Goal: Task Accomplishment & Management: Use online tool/utility

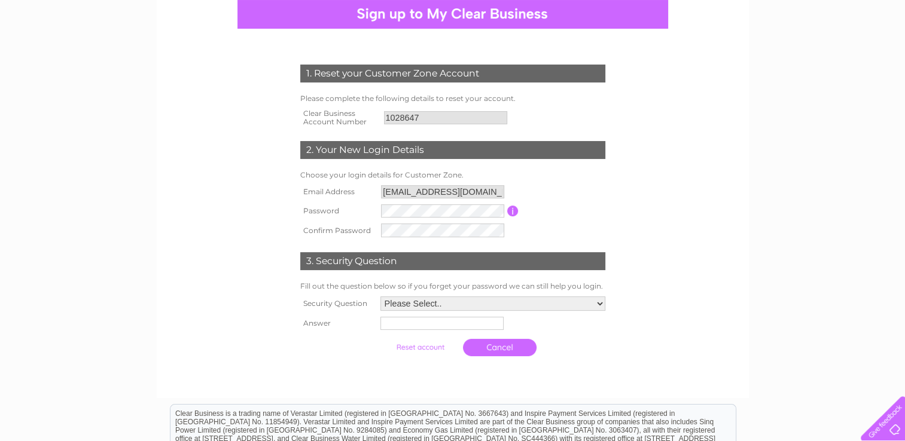
scroll to position [60, 0]
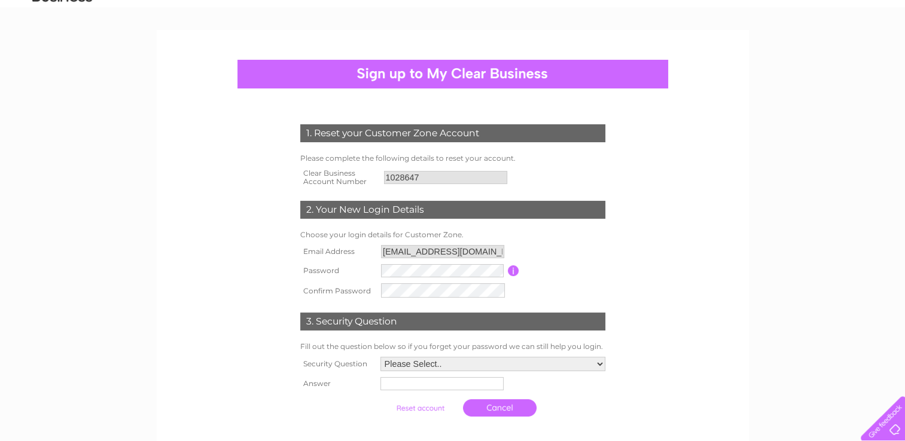
click at [510, 270] on input "button" at bounding box center [513, 271] width 11 height 11
click at [601, 365] on select "Please Select.. In what town or city was your first job? In what town or city d…" at bounding box center [492, 365] width 226 height 16
select select "3"
click at [379, 357] on select "Please Select.. In what town or city was your first job? In what town or city d…" at bounding box center [492, 365] width 226 height 16
click at [418, 383] on input "text" at bounding box center [440, 384] width 123 height 13
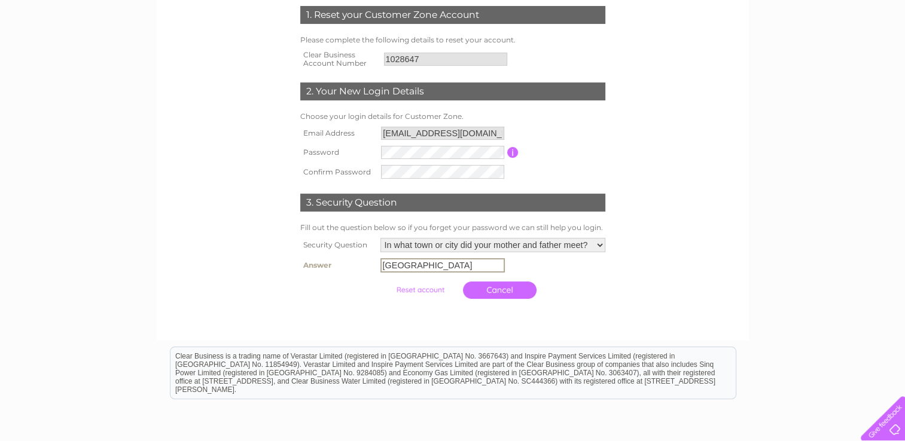
scroll to position [179, 0]
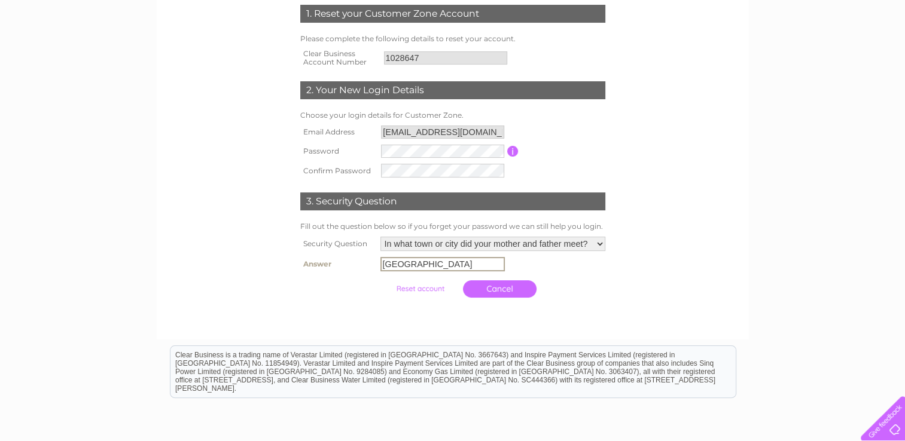
type input "Glasgow"
click at [412, 291] on input "submit" at bounding box center [420, 287] width 74 height 17
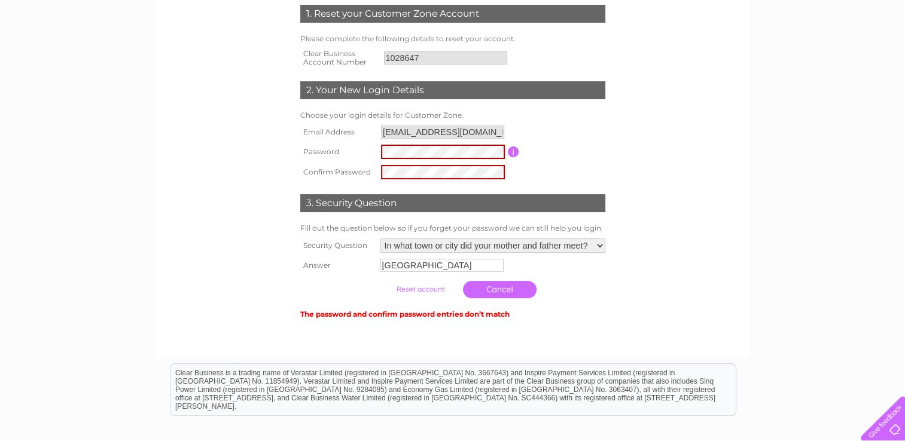
click at [549, 325] on div at bounding box center [453, 334] width 364 height 24
click at [413, 291] on input "submit" at bounding box center [420, 289] width 74 height 17
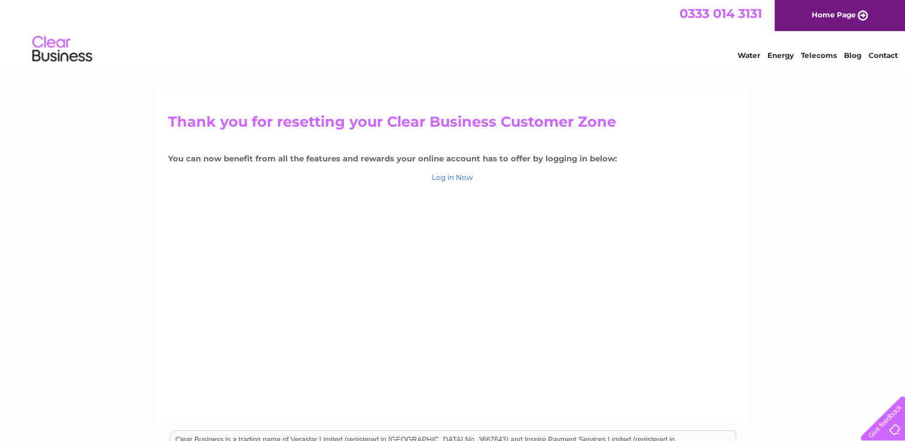
click at [459, 180] on link "Log in Now" at bounding box center [452, 177] width 41 height 9
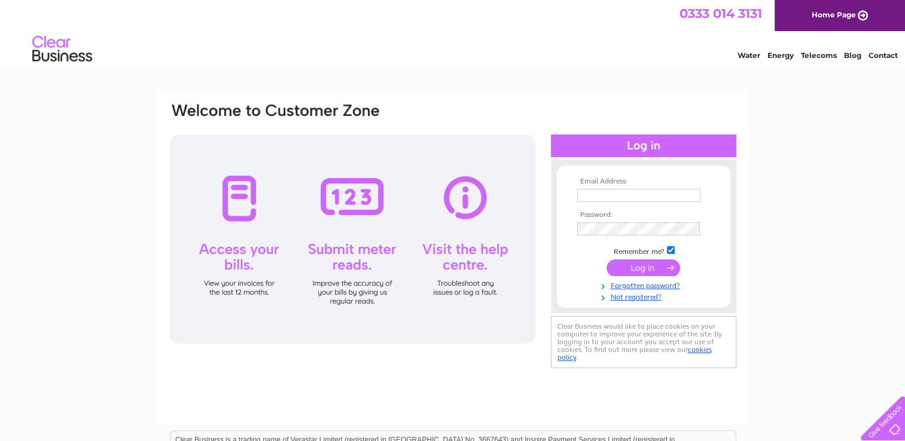
type input "bridgenessminerswelfare@hotmail.com"
click at [616, 267] on input "submit" at bounding box center [644, 268] width 74 height 17
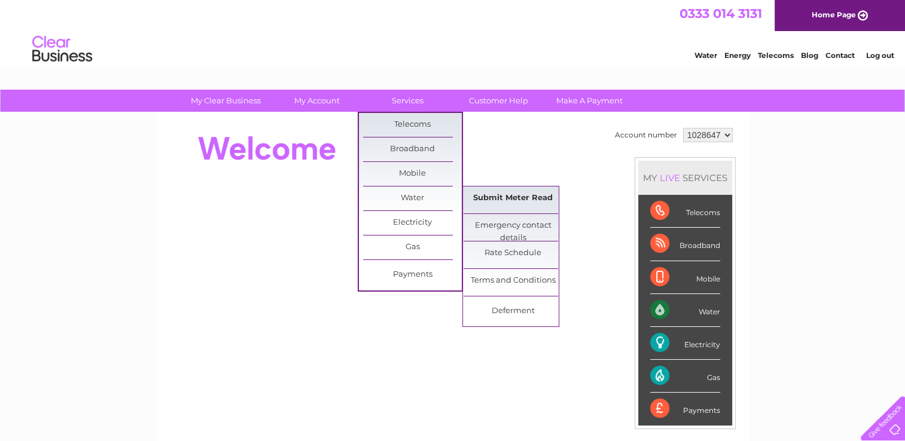
click at [495, 200] on link "Submit Meter Read" at bounding box center [513, 199] width 99 height 24
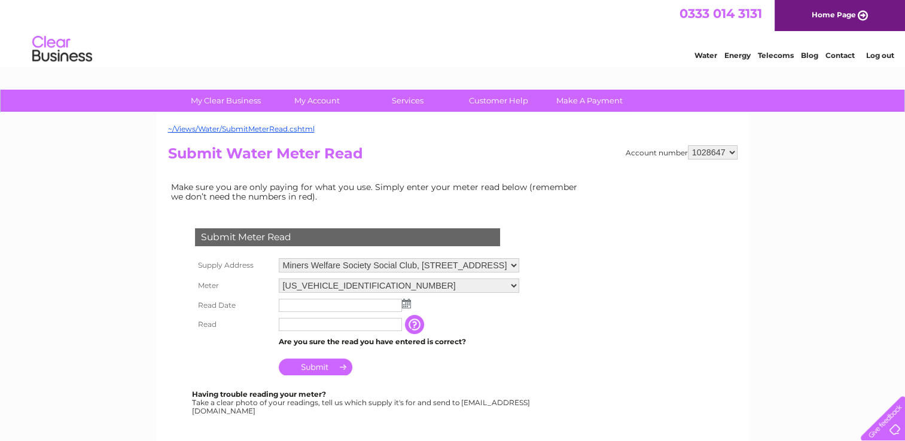
click at [404, 305] on img at bounding box center [406, 304] width 9 height 10
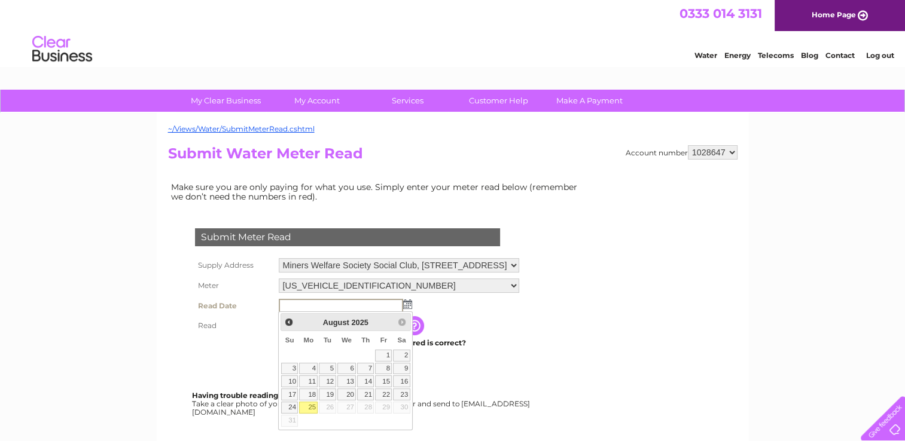
click at [313, 408] on link "25" at bounding box center [308, 408] width 19 height 12
type input "2025/08/25"
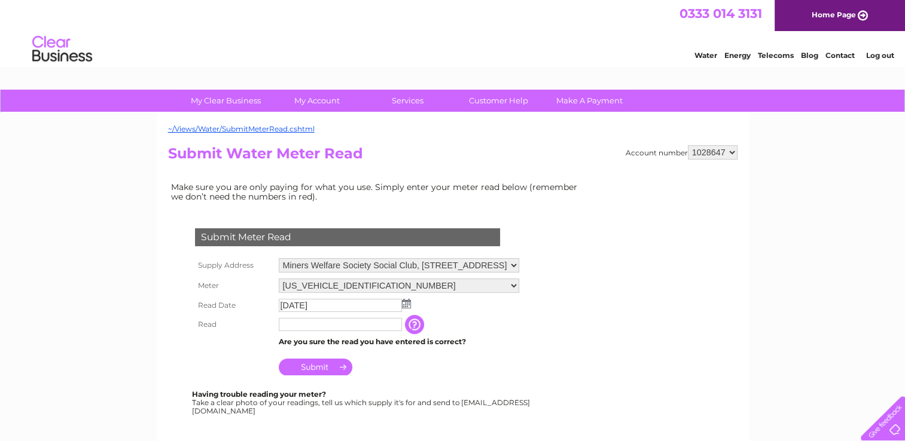
click at [309, 328] on input "text" at bounding box center [340, 324] width 123 height 13
type input "7967"
click at [327, 370] on input "Submit" at bounding box center [316, 367] width 74 height 17
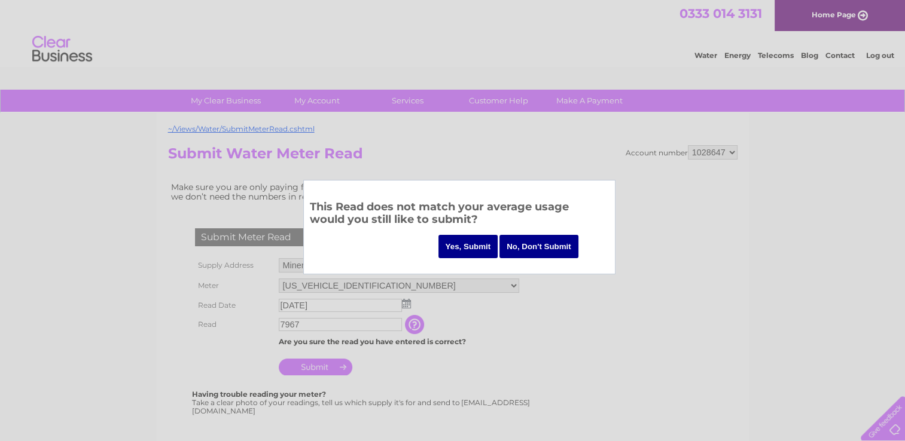
click at [471, 245] on input "Yes, Submit" at bounding box center [468, 246] width 60 height 23
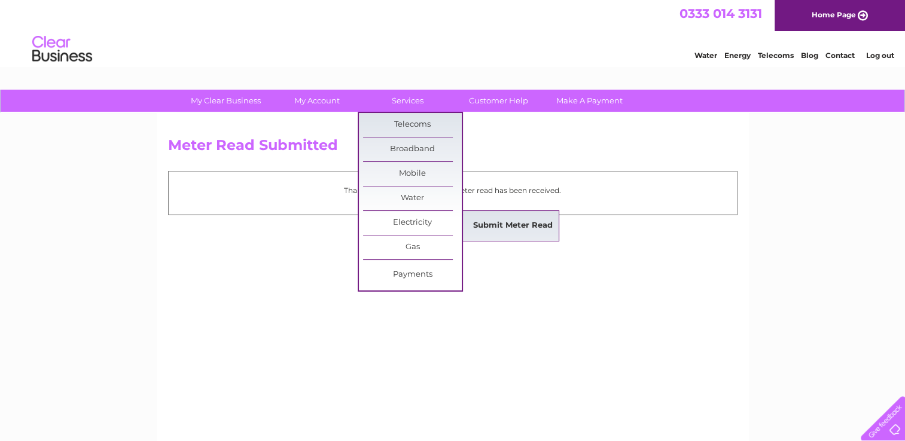
click at [486, 221] on link "Submit Meter Read" at bounding box center [513, 226] width 99 height 24
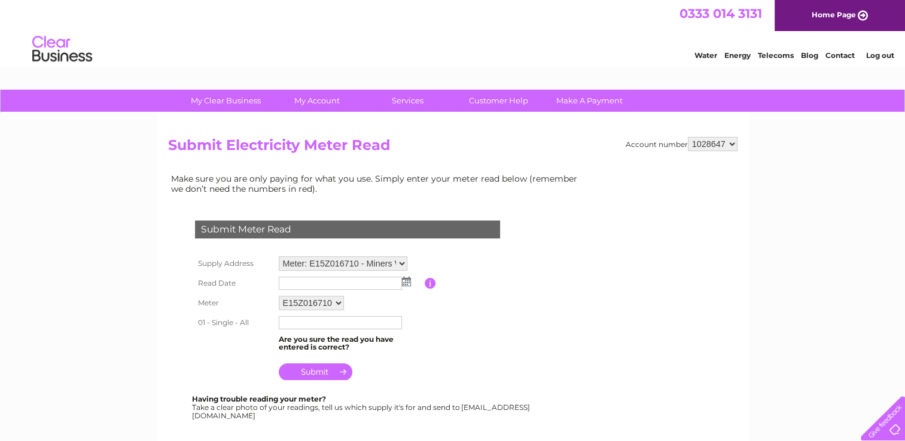
click at [406, 282] on img at bounding box center [406, 282] width 9 height 10
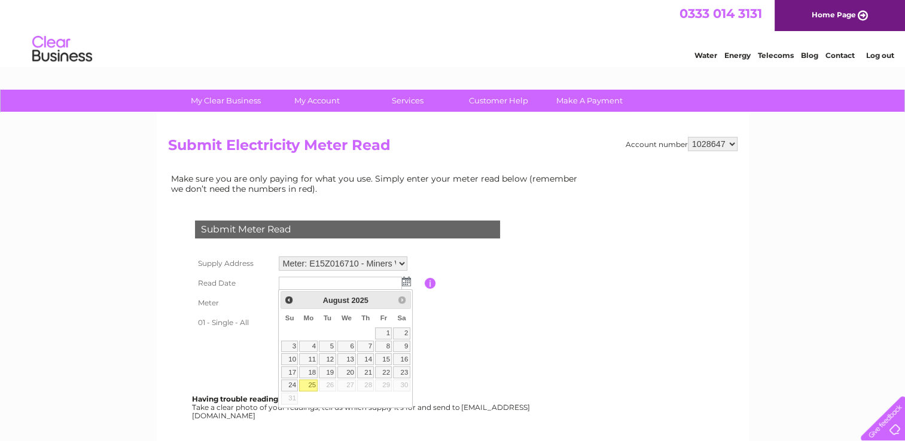
click at [312, 385] on link "25" at bounding box center [308, 386] width 19 height 12
type input "[DATE]"
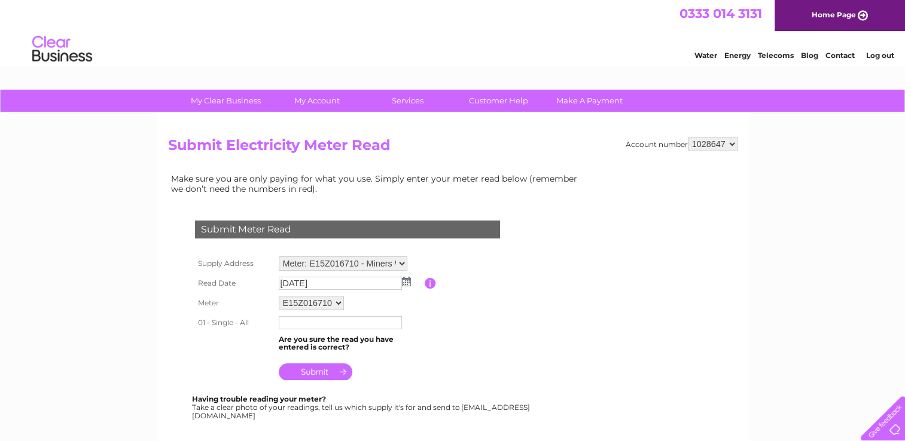
click at [293, 323] on input "text" at bounding box center [340, 322] width 123 height 13
type input "247350"
click at [318, 374] on input "submit" at bounding box center [316, 373] width 74 height 17
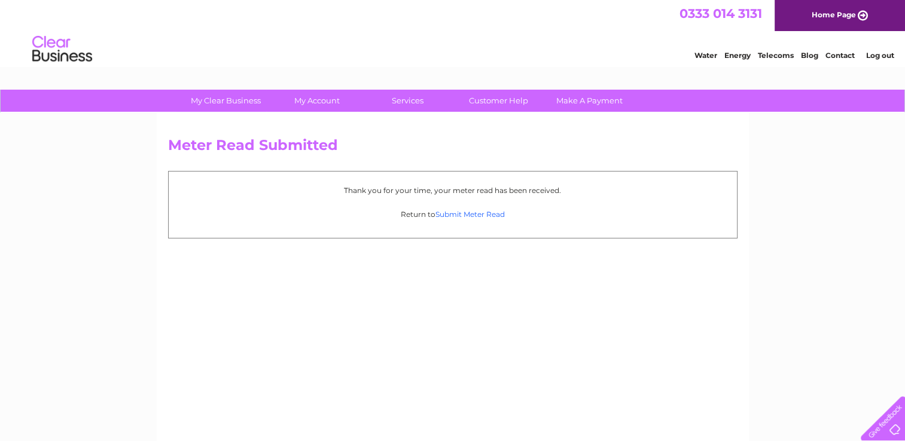
click at [471, 215] on link "Submit Meter Read" at bounding box center [469, 214] width 69 height 9
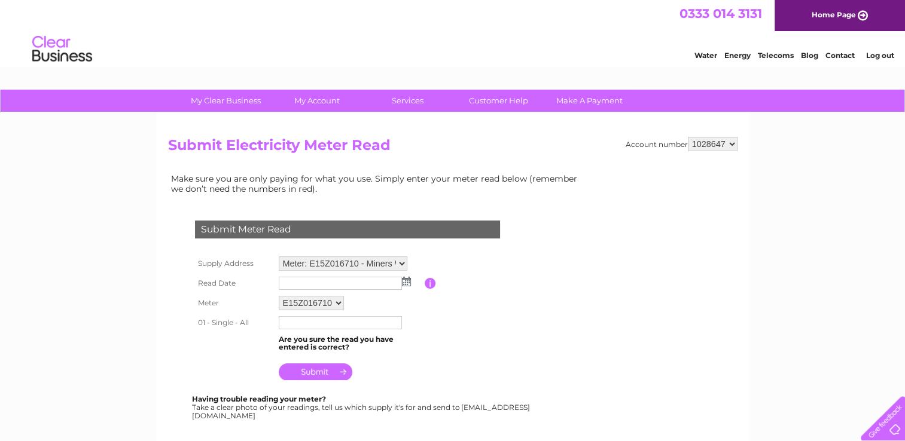
click at [397, 260] on select "Meter: E15Z016710 - Miners Welfare Society Social Club, Harbour Road, Bo'ness, …" at bounding box center [343, 264] width 129 height 14
select select "136207"
click at [279, 257] on select "Meter: E15Z016710 - Miners Welfare Society Social Club, Harbour Road, Bo'ness, …" at bounding box center [343, 265] width 129 height 16
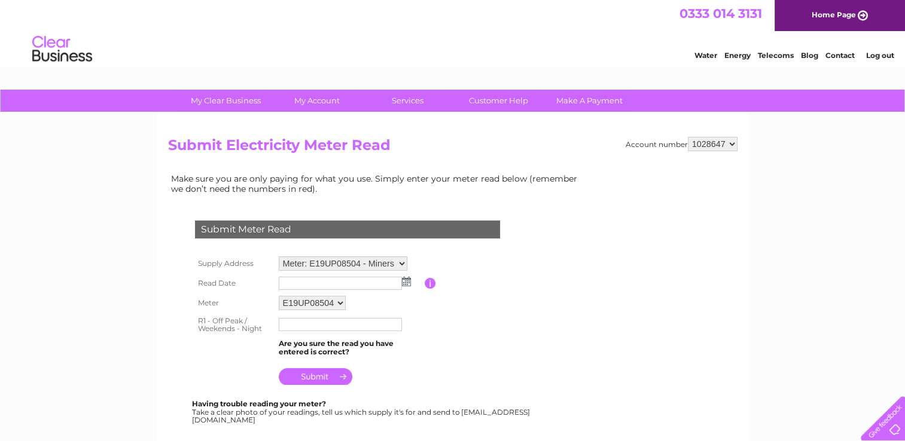
click at [405, 281] on img at bounding box center [406, 282] width 9 height 10
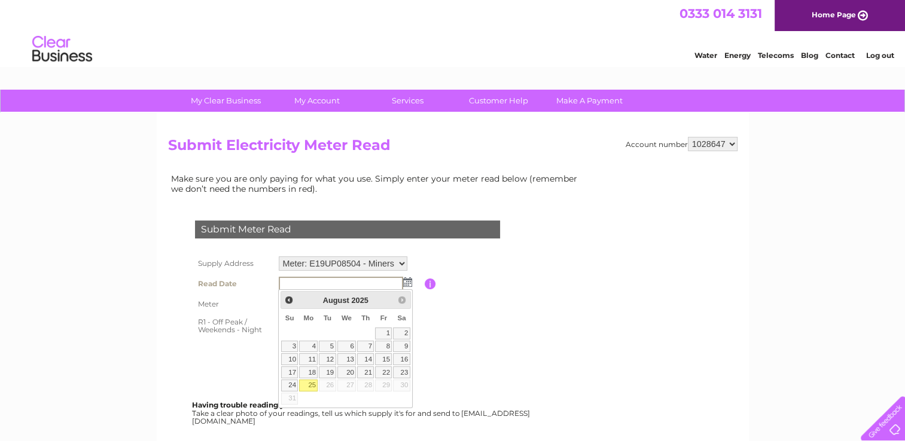
click at [307, 385] on link "25" at bounding box center [308, 386] width 19 height 12
type input "2025/08/25"
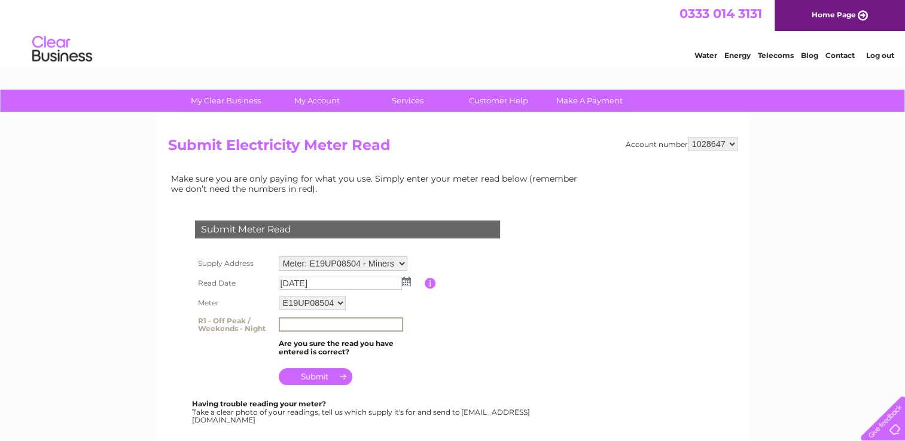
click at [299, 328] on input "text" at bounding box center [341, 325] width 124 height 14
type input "18320"
click at [331, 374] on input "submit" at bounding box center [316, 376] width 74 height 17
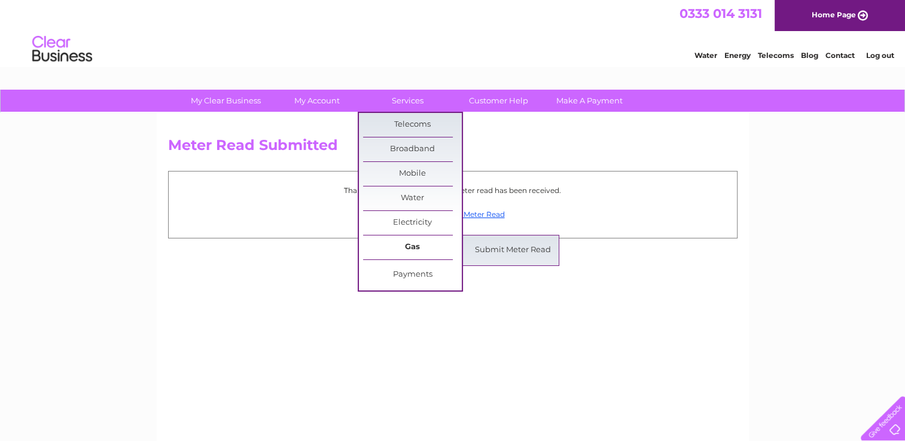
click at [408, 249] on link "Gas" at bounding box center [412, 248] width 99 height 24
click at [502, 254] on link "Submit Meter Read" at bounding box center [513, 251] width 99 height 24
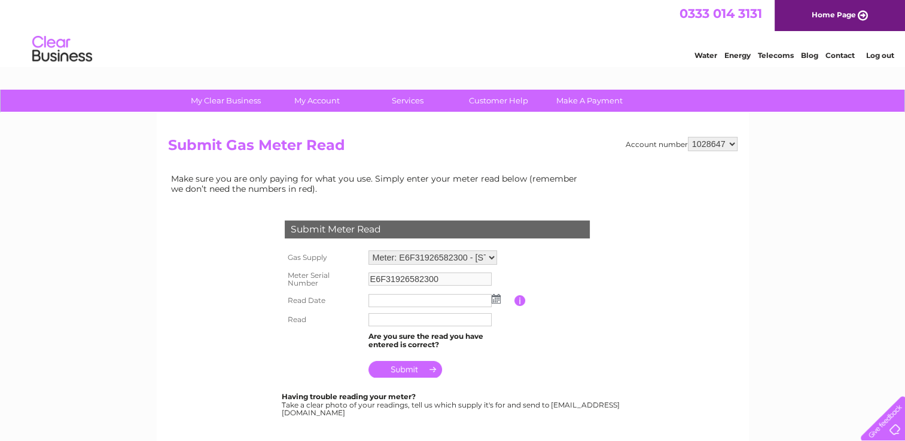
click at [494, 296] on img at bounding box center [496, 299] width 9 height 10
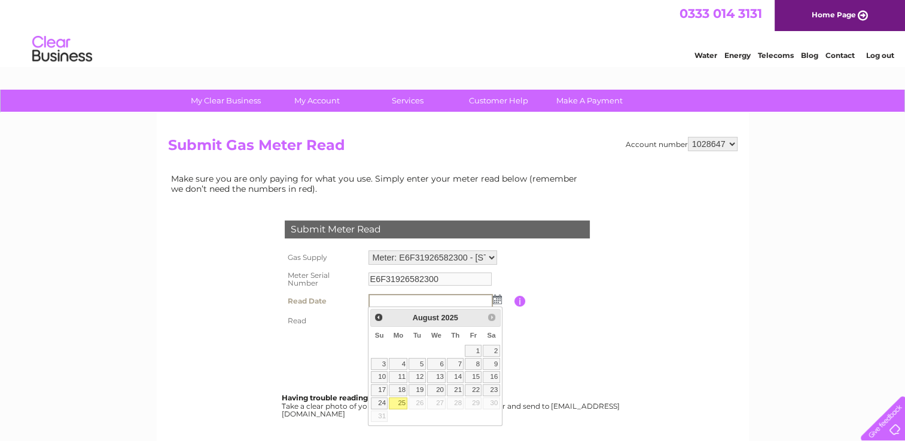
click at [397, 404] on link "25" at bounding box center [398, 404] width 19 height 12
type input "[DATE]"
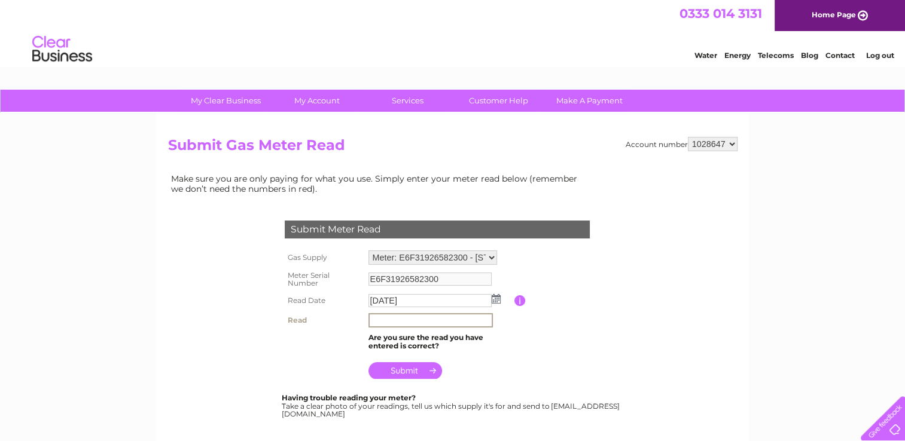
click at [383, 324] on input "text" at bounding box center [430, 320] width 124 height 14
type input "47"
click at [339, 357] on th at bounding box center [324, 368] width 84 height 29
click at [421, 369] on input "submit" at bounding box center [405, 369] width 74 height 17
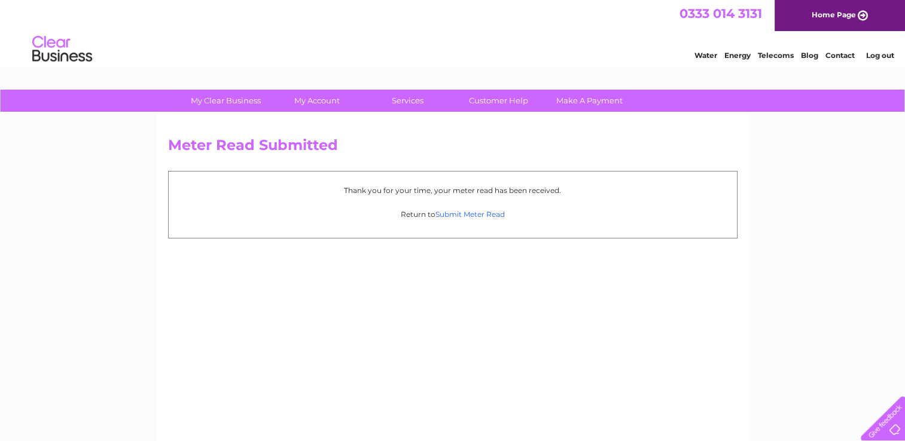
click at [479, 215] on link "Submit Meter Read" at bounding box center [469, 214] width 69 height 9
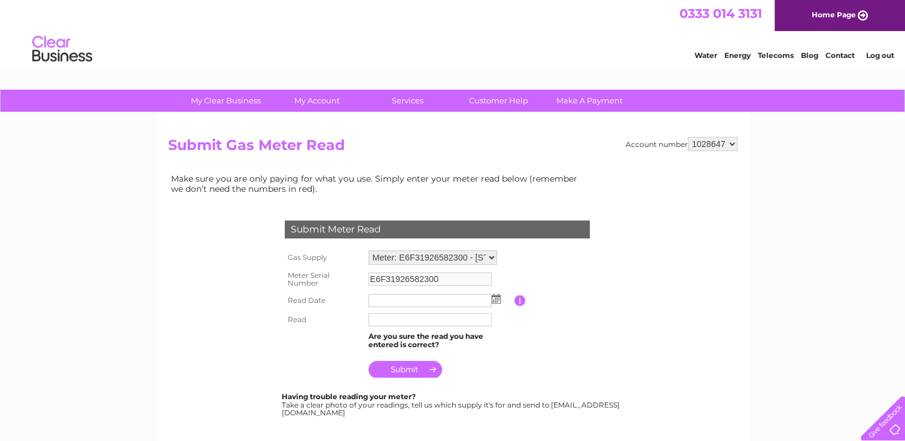
click at [493, 257] on select "Meter: E6F31926582300 - Bridgeness Crescent, Bo'ness, EH51 9JX Meter: E016K1012…" at bounding box center [432, 258] width 129 height 14
select select "35795"
click at [368, 251] on select "Meter: E6F31926582300 - Bridgeness Crescent, Bo'ness, EH51 9JX Meter: E016K1012…" at bounding box center [432, 259] width 129 height 16
type input "E016K1012215D6"
click at [490, 298] on input "text" at bounding box center [429, 302] width 123 height 13
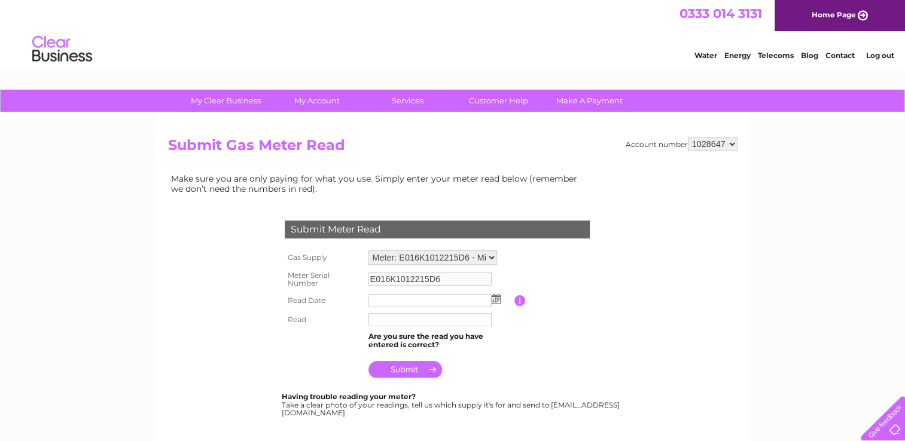
click at [495, 298] on img at bounding box center [496, 299] width 9 height 10
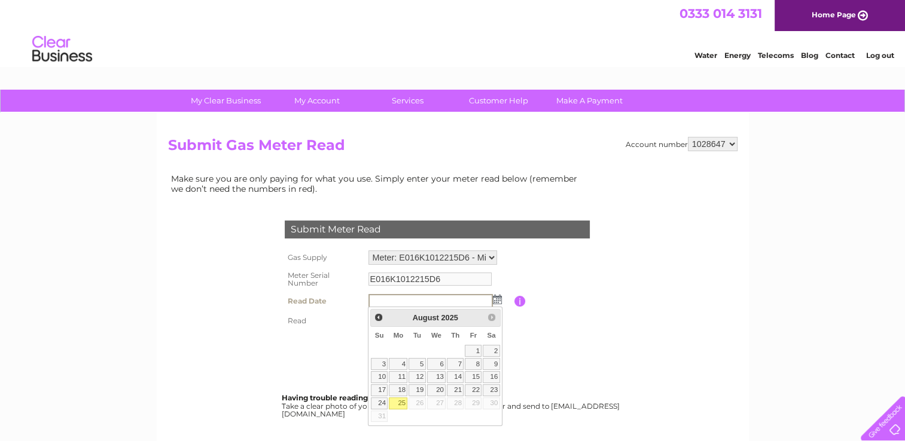
click at [402, 399] on link "25" at bounding box center [398, 404] width 19 height 12
type input "2025/08/25"
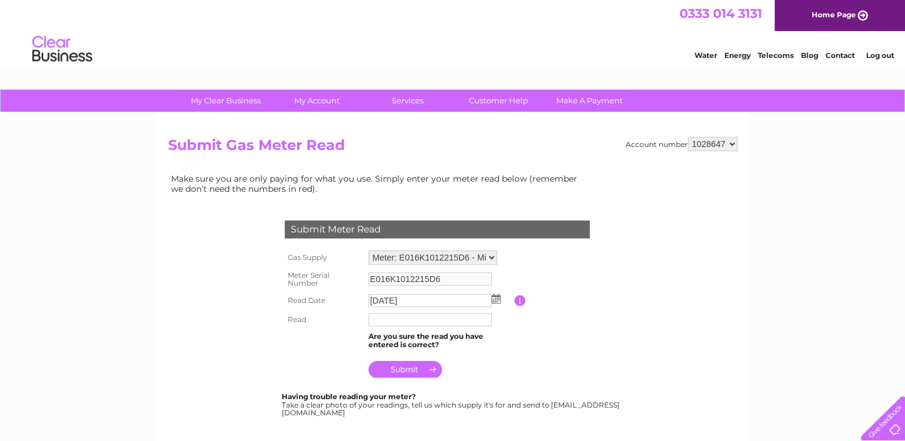
click at [378, 321] on input "text" at bounding box center [429, 319] width 123 height 13
type input "48311"
click at [399, 368] on input "submit" at bounding box center [405, 369] width 74 height 17
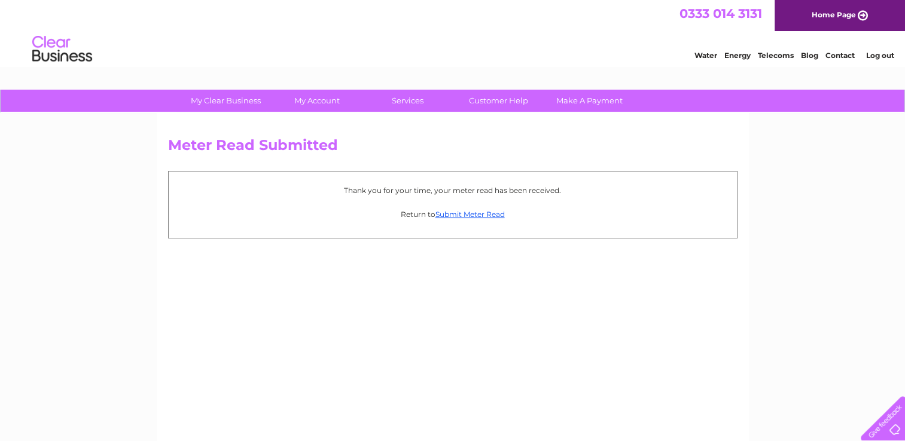
click at [880, 57] on link "Log out" at bounding box center [880, 55] width 28 height 9
